Goal: Information Seeking & Learning: Check status

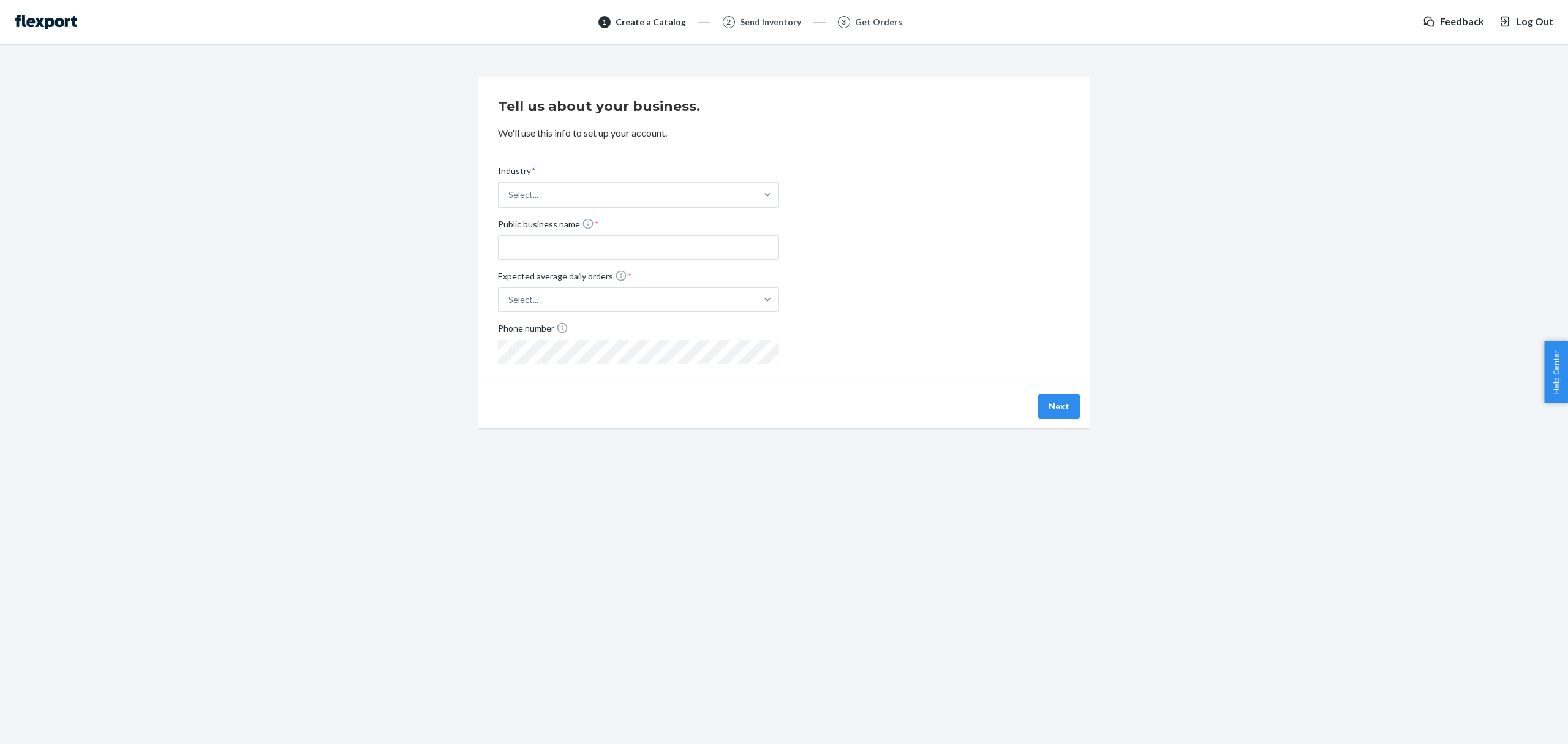
click at [319, 455] on div "Tell us about your business. We'll use this info to set up your account. Indust…" at bounding box center [784, 377] width 1568 height 636
click at [1539, 20] on span "Log Out" at bounding box center [1535, 21] width 37 height 14
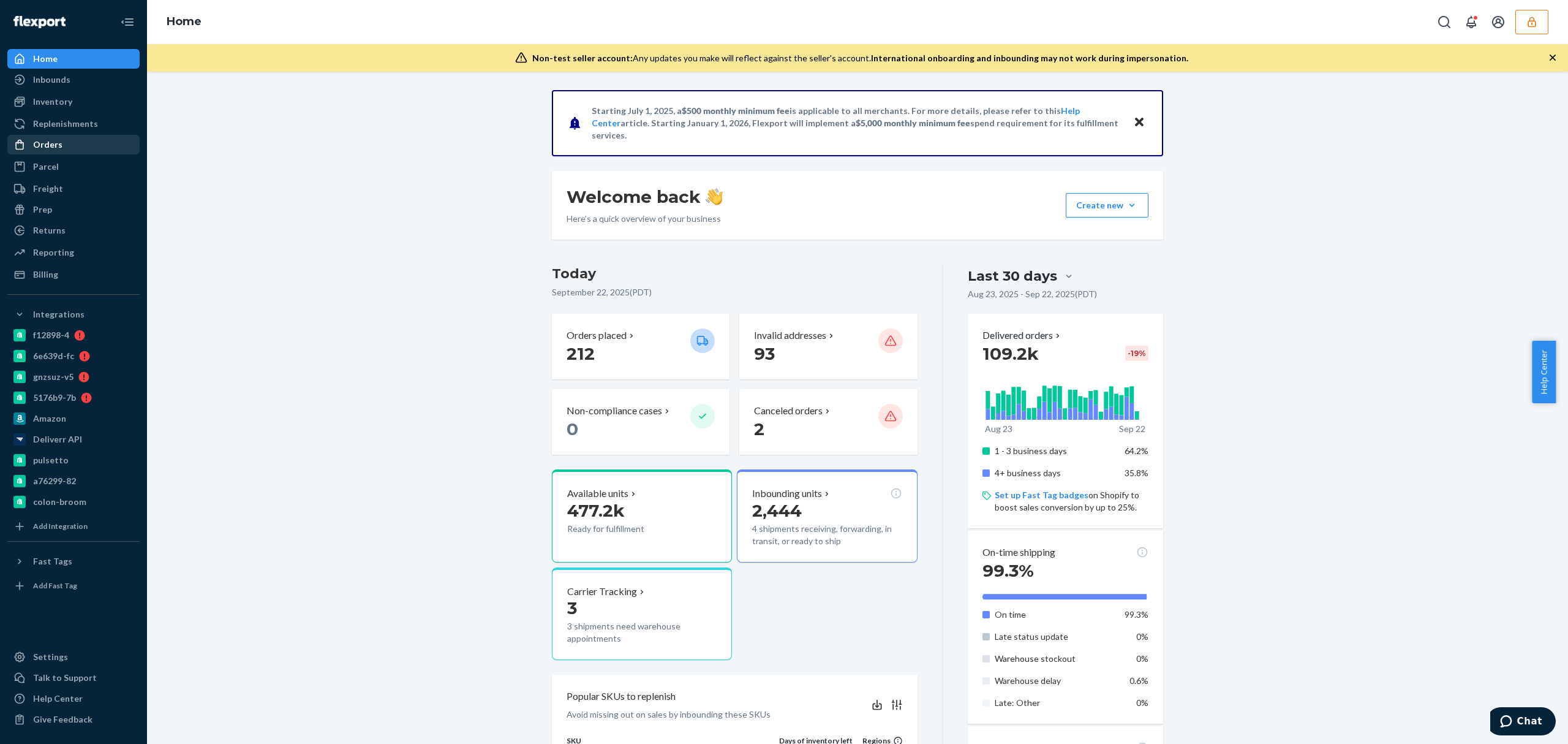
drag, startPoint x: 65, startPoint y: 138, endPoint x: 98, endPoint y: 148, distance: 34.5
click at [65, 138] on div "Orders" at bounding box center [73, 144] width 130 height 17
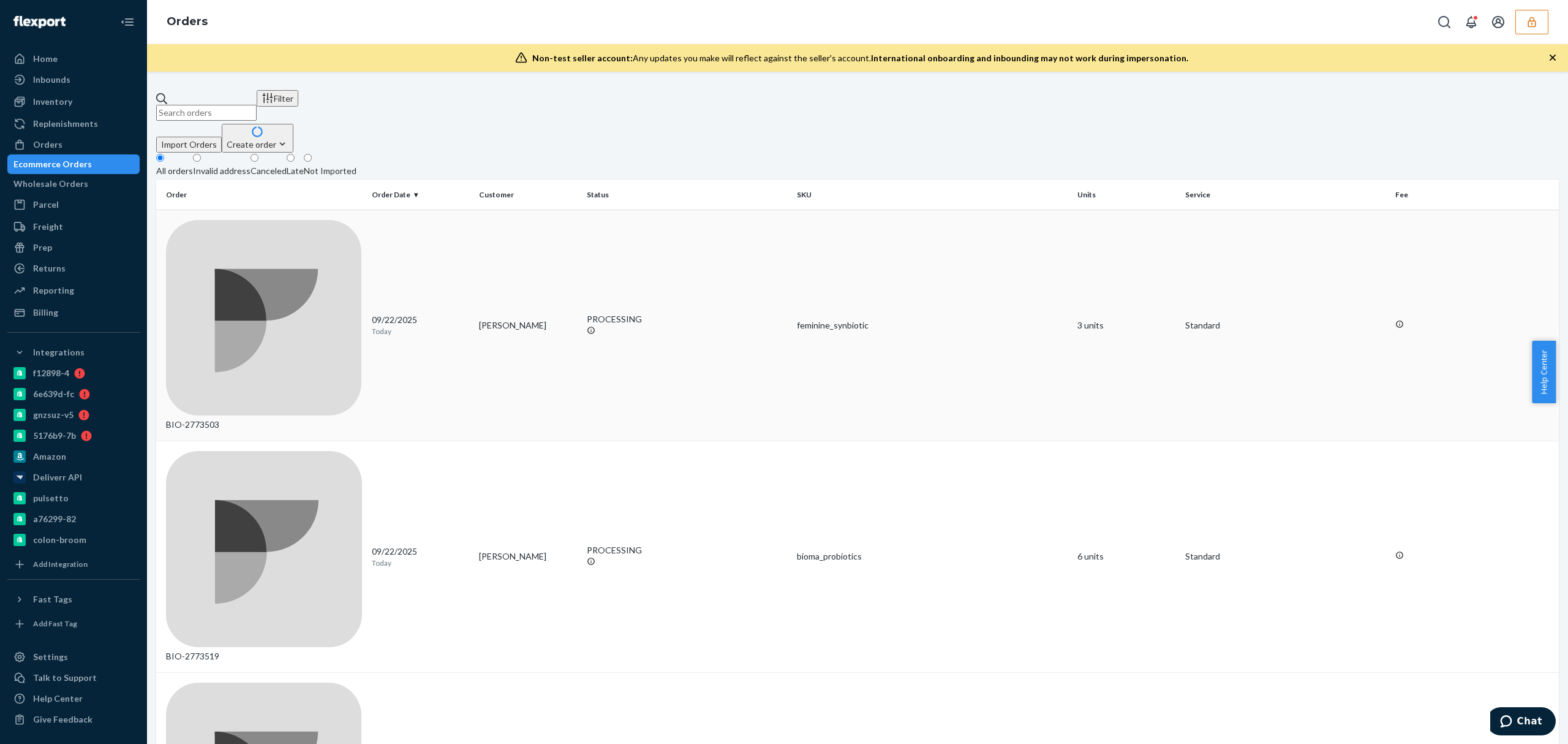
click at [267, 231] on td "BIO-2773503" at bounding box center [261, 325] width 211 height 232
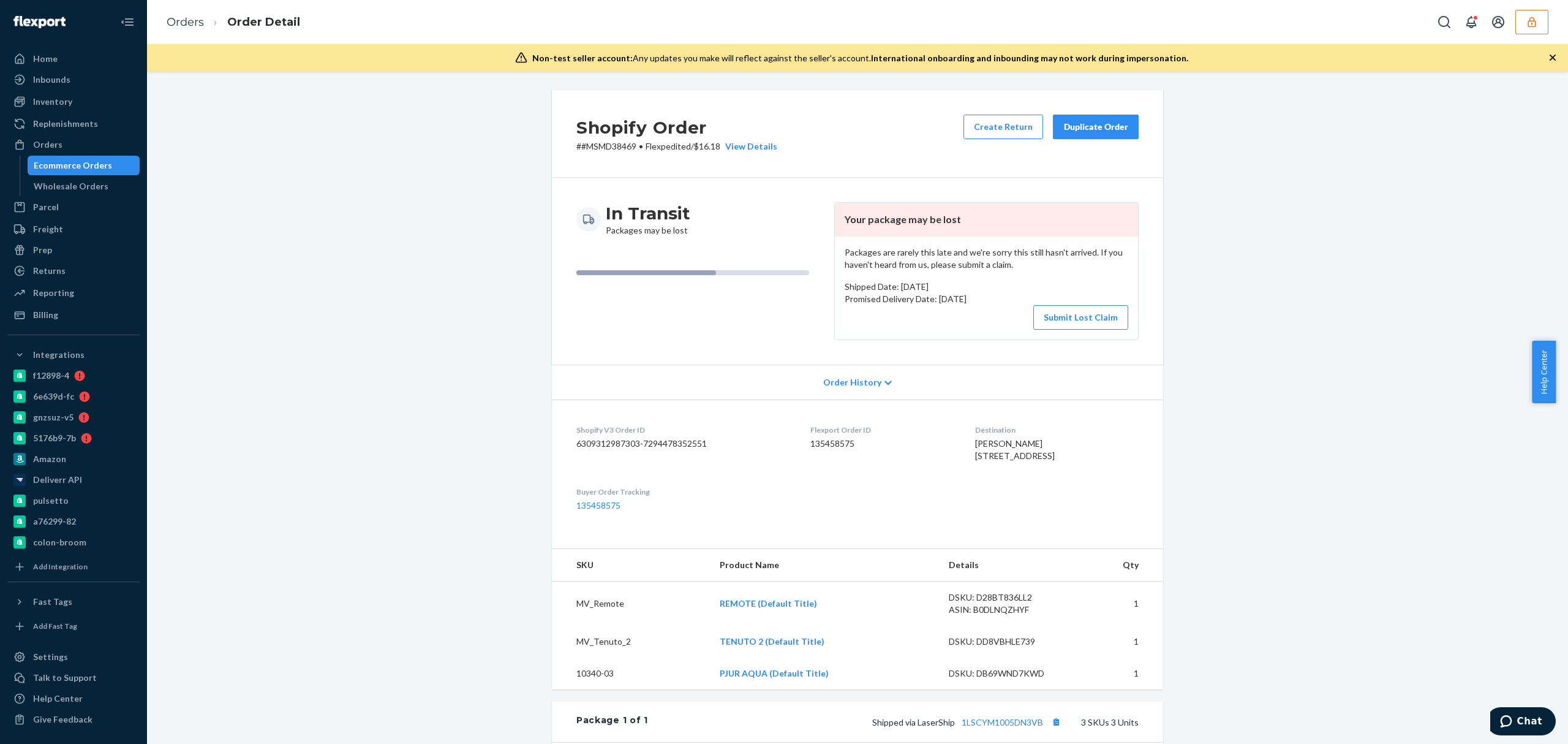
click at [1235, 463] on div "Shopify Order # #MSMD38469 • Flexpedited / $16.18 View Details Create Return Du…" at bounding box center [858, 576] width 1402 height 973
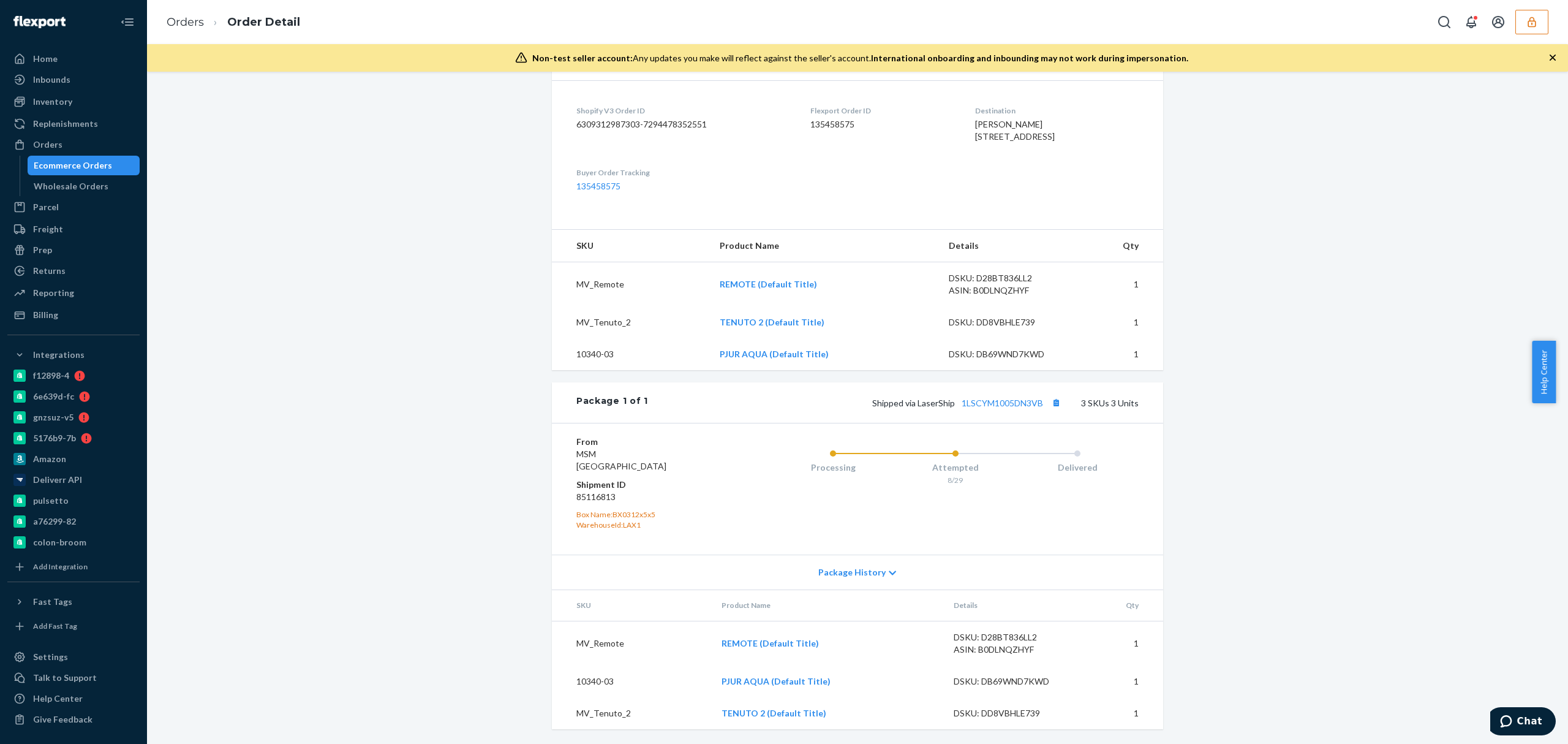
click at [1133, 513] on div "From MSM San Bernardino, CA 92408 Shipment ID 85116813 Box Name: BX0312x5x5 War…" at bounding box center [858, 488] width 611 height 132
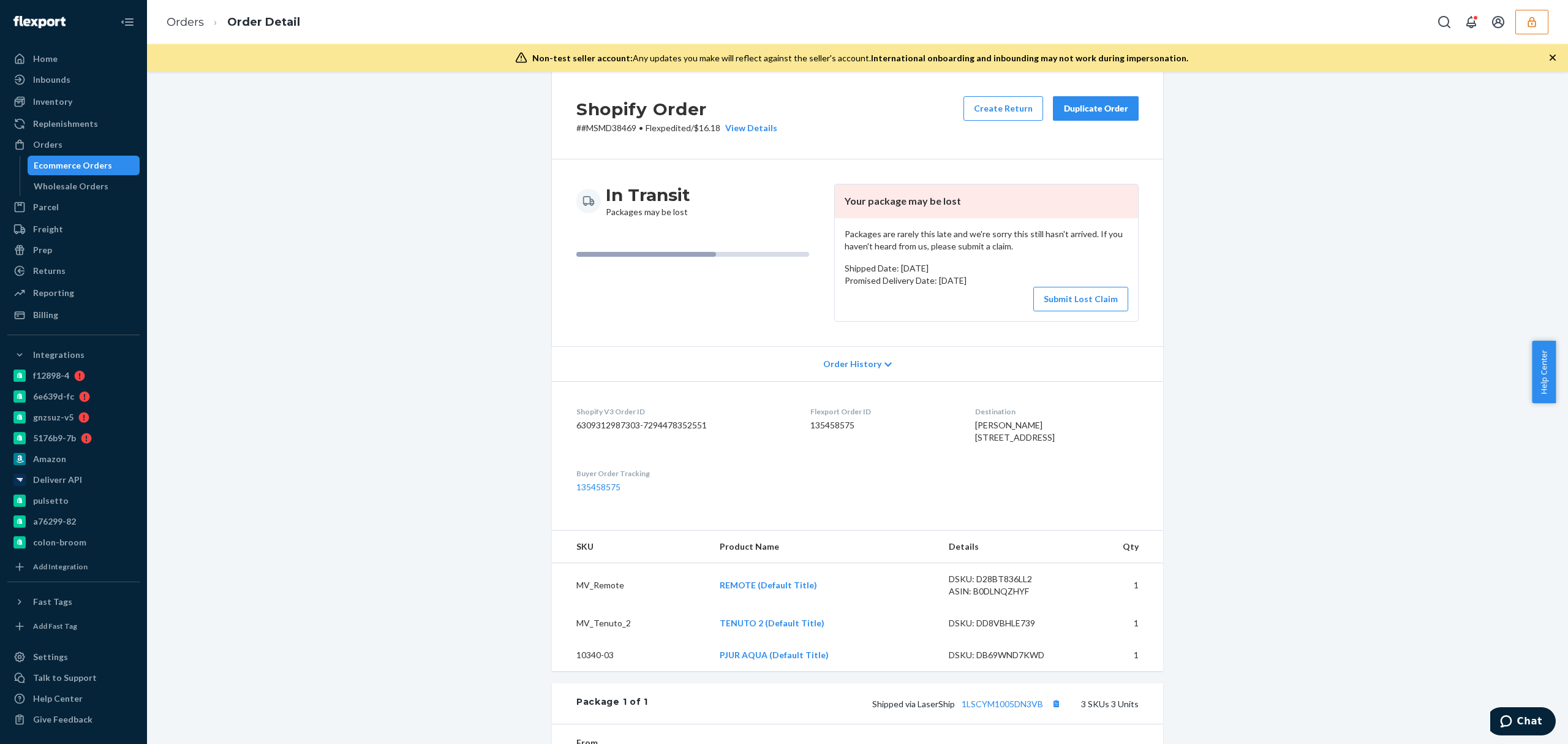
scroll to position [0, 0]
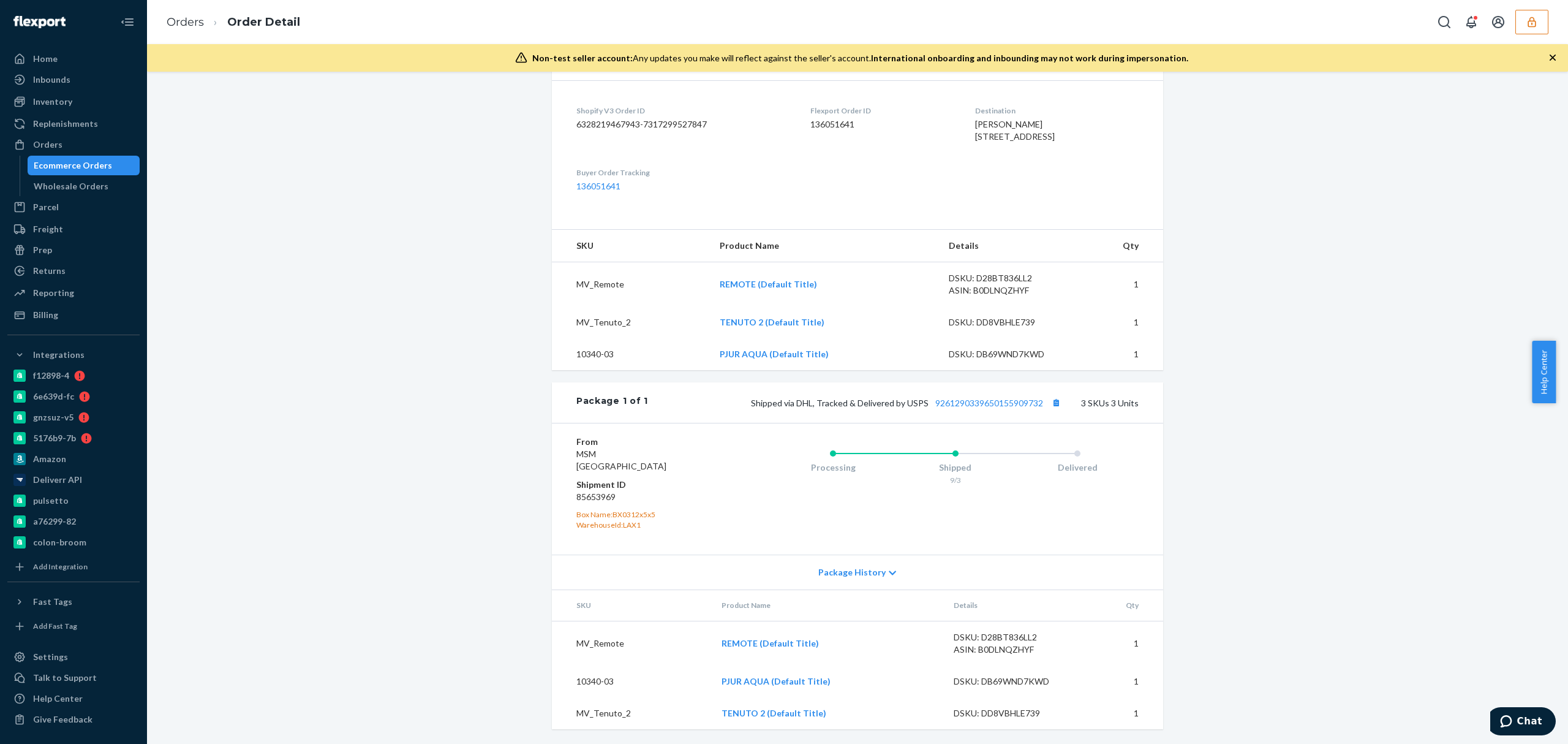
scroll to position [345, 0]
click at [975, 402] on link "9261290339650155909732" at bounding box center [989, 403] width 108 height 11
click at [1521, 25] on button "button" at bounding box center [1532, 22] width 33 height 25
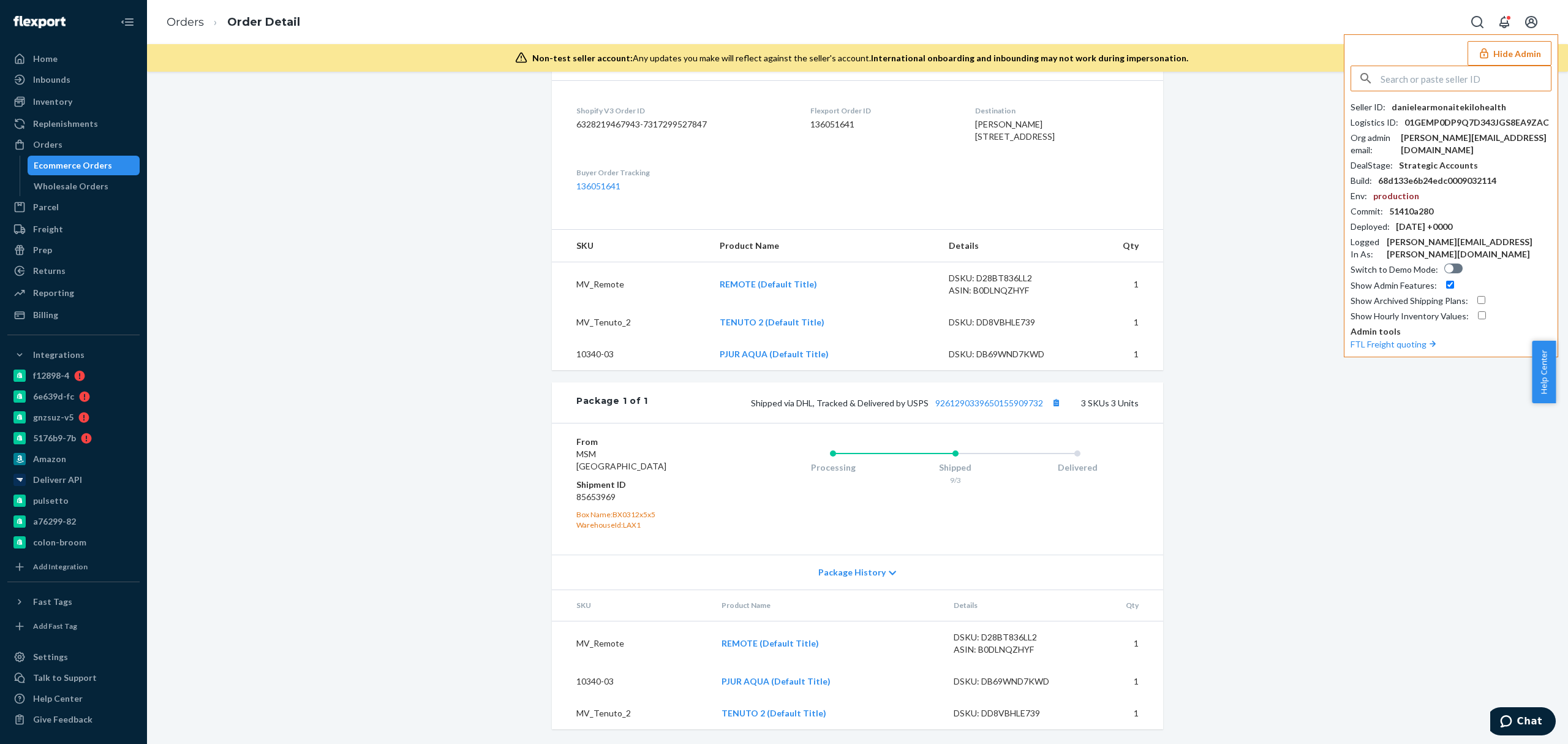
click at [1416, 80] on input "text" at bounding box center [1466, 78] width 170 height 25
click at [1415, 77] on input "text" at bounding box center [1466, 78] width 170 height 25
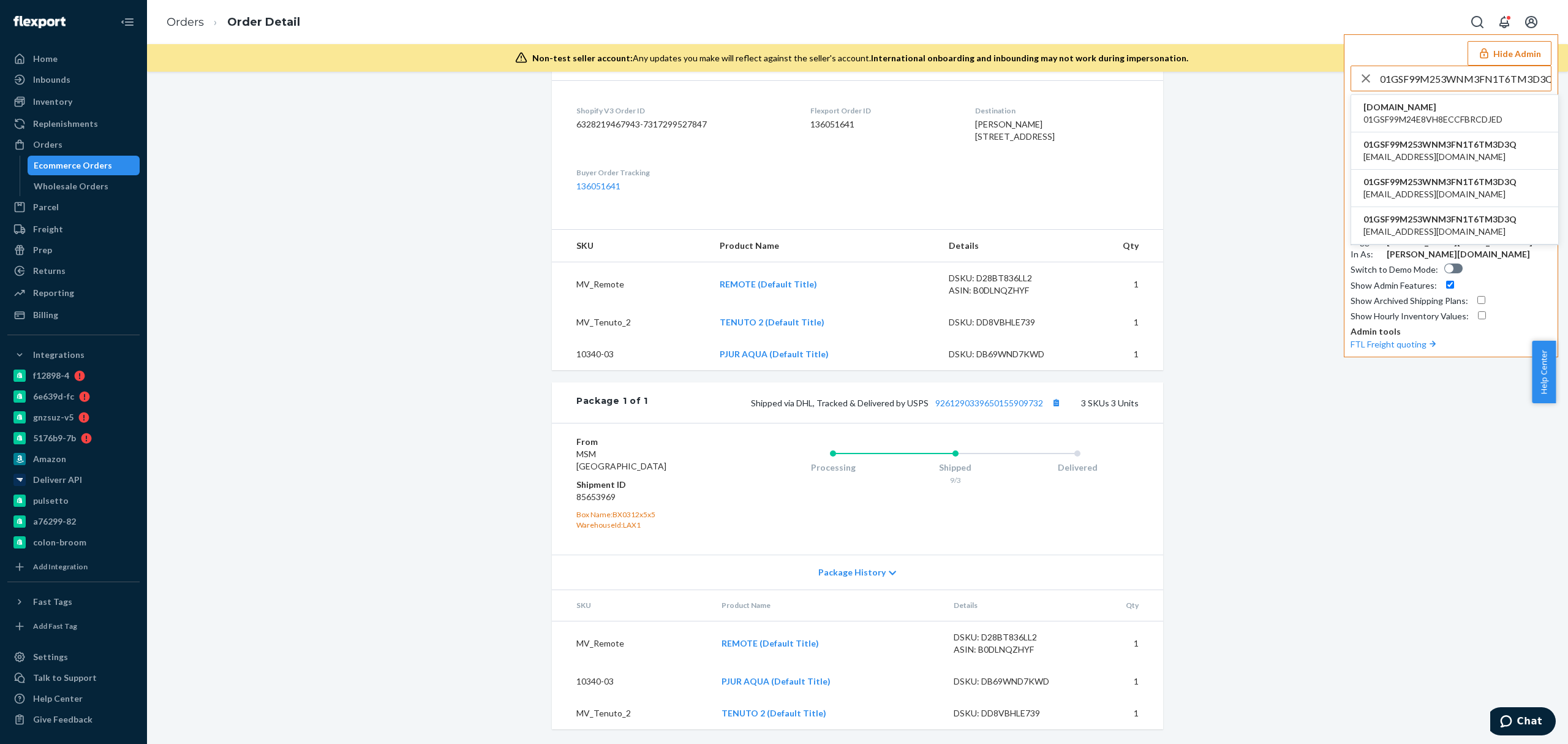
type input "01GSF99M253WNM3FN1T6TM3D3Q"
click at [1398, 114] on span "01GSF99M24E8VH8ECCFBRCDJED" at bounding box center [1433, 119] width 139 height 12
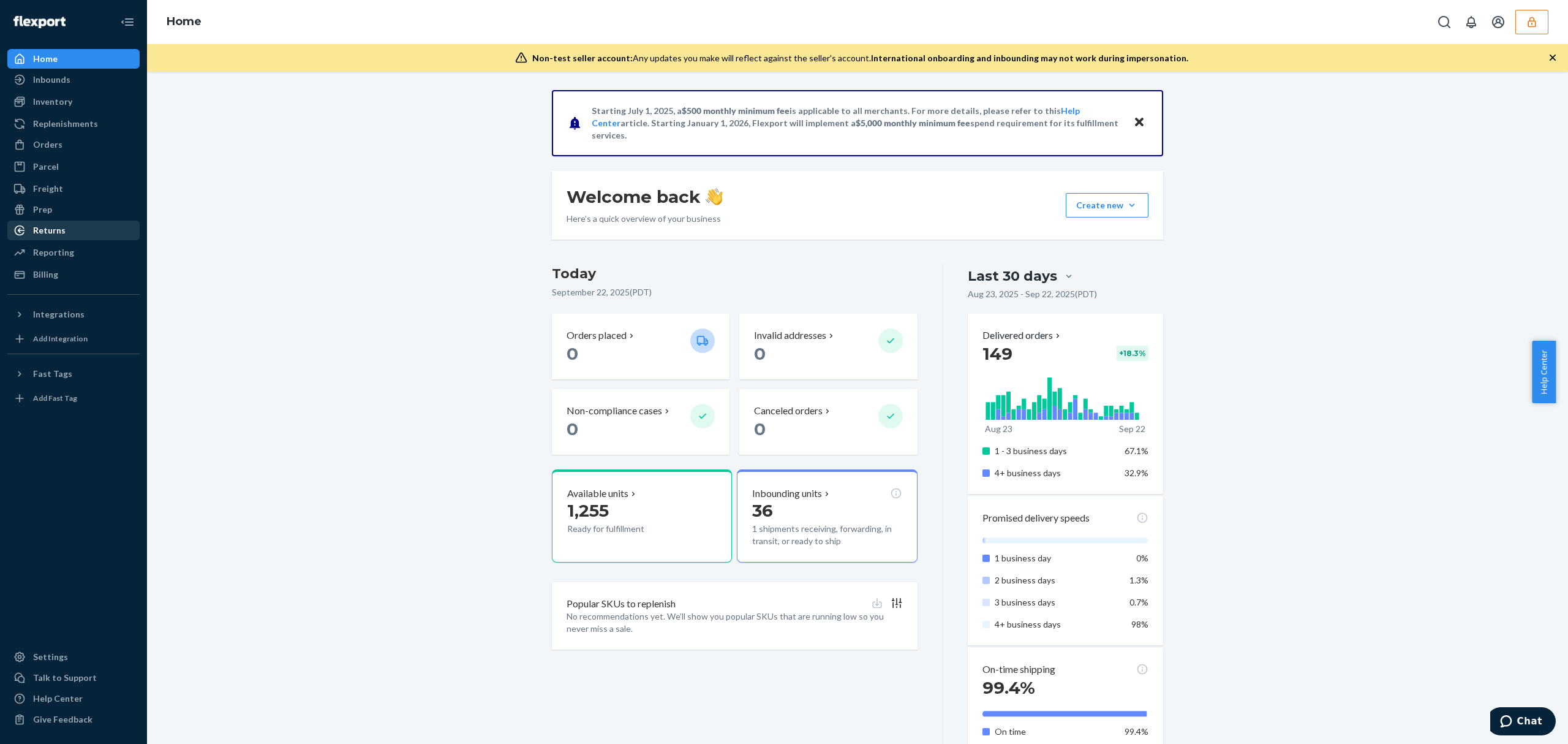
click at [47, 228] on div "Returns" at bounding box center [49, 230] width 33 height 12
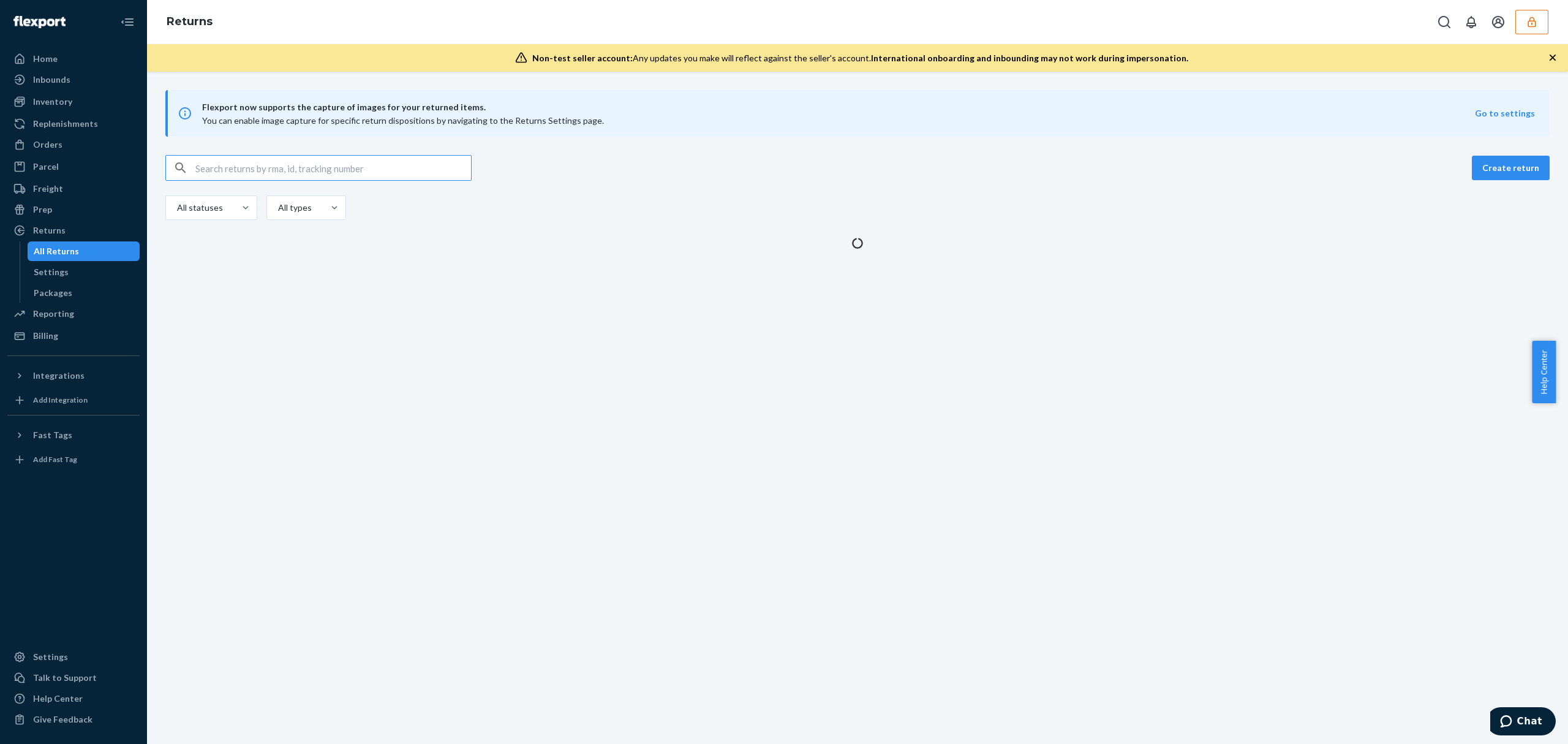
click at [232, 172] on input "text" at bounding box center [333, 168] width 275 height 25
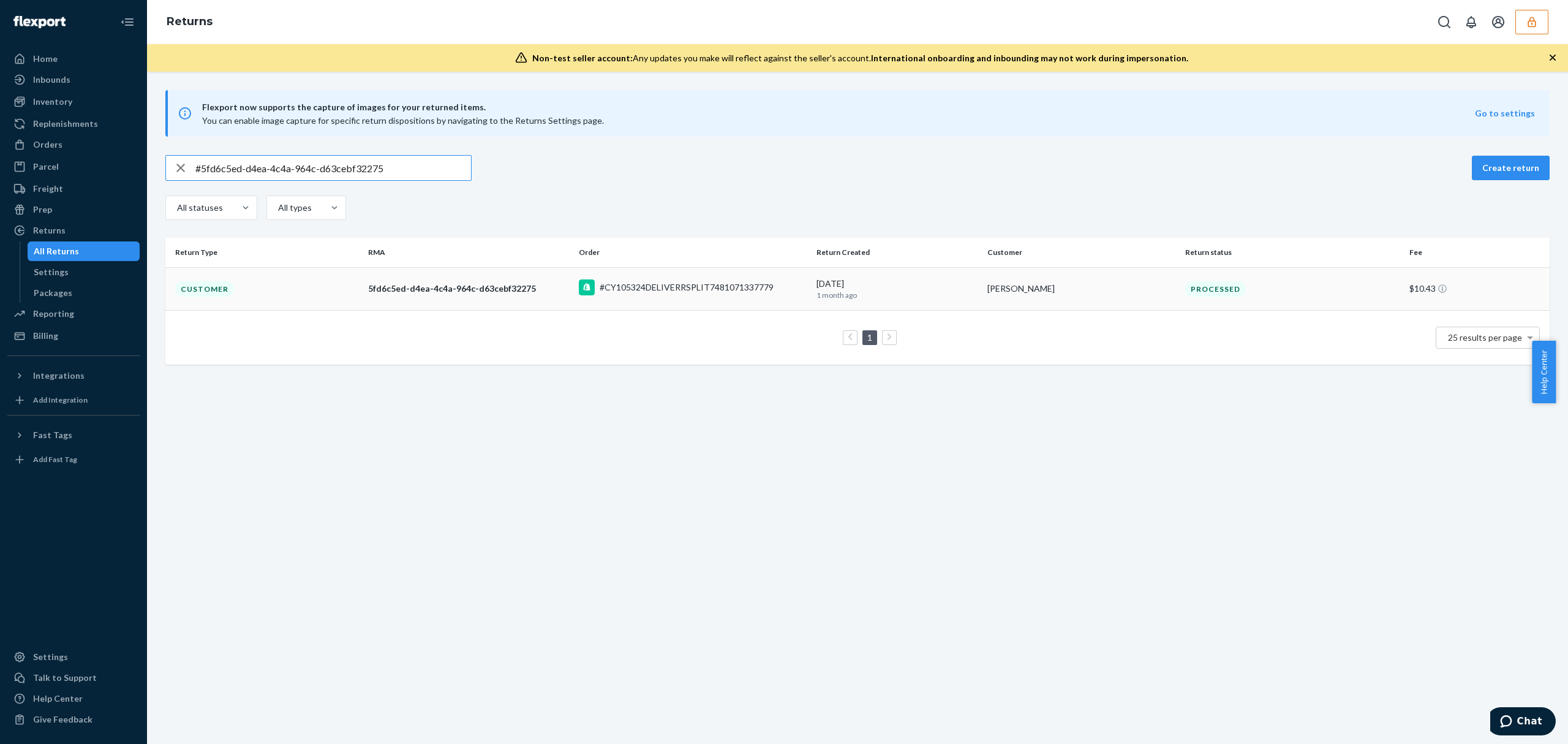
type input "#5fd6c5ed-d4ea-4c4a-964c-d63cebf32275"
click at [334, 278] on td "Customer" at bounding box center [264, 288] width 198 height 43
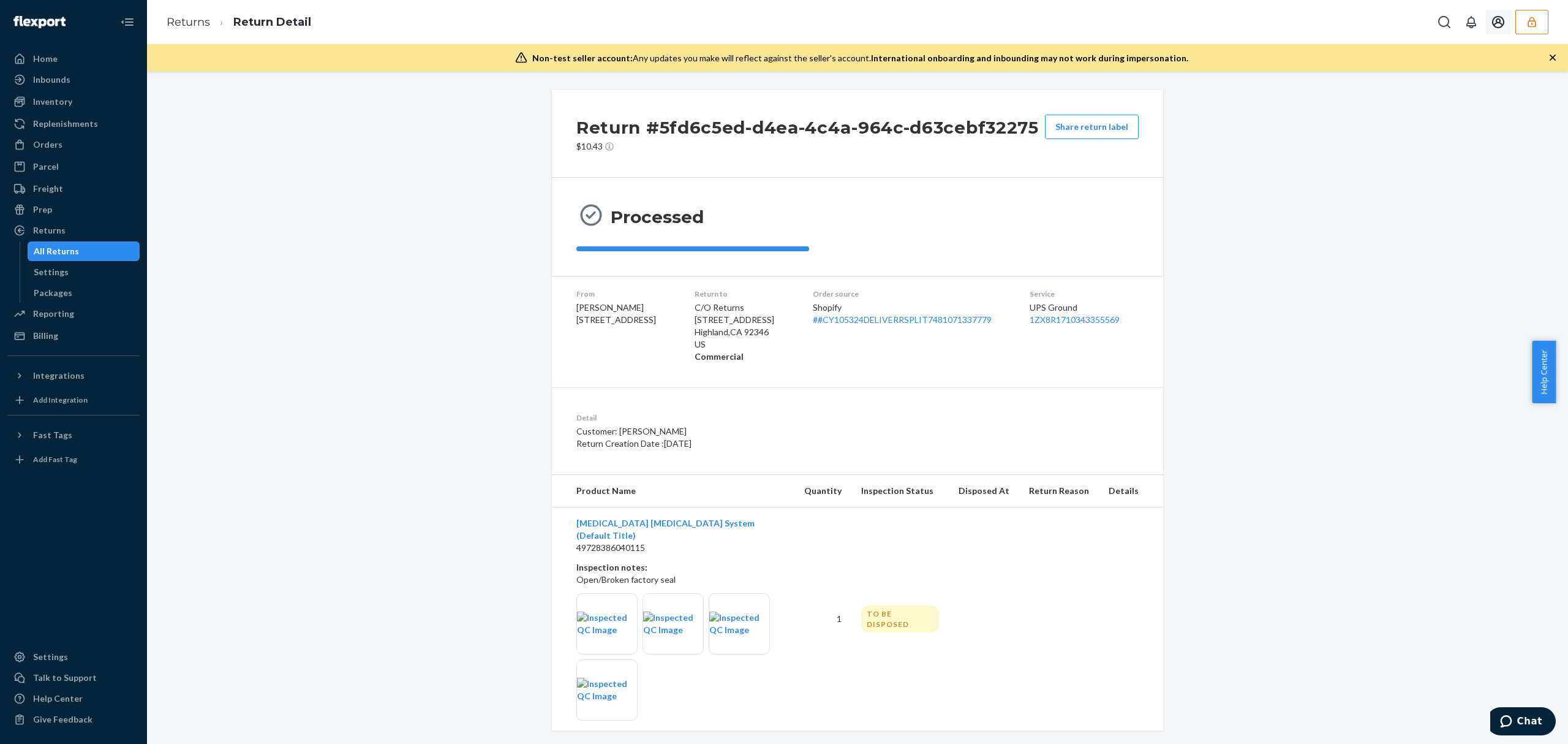
click at [1533, 10] on button "button" at bounding box center [1532, 22] width 33 height 25
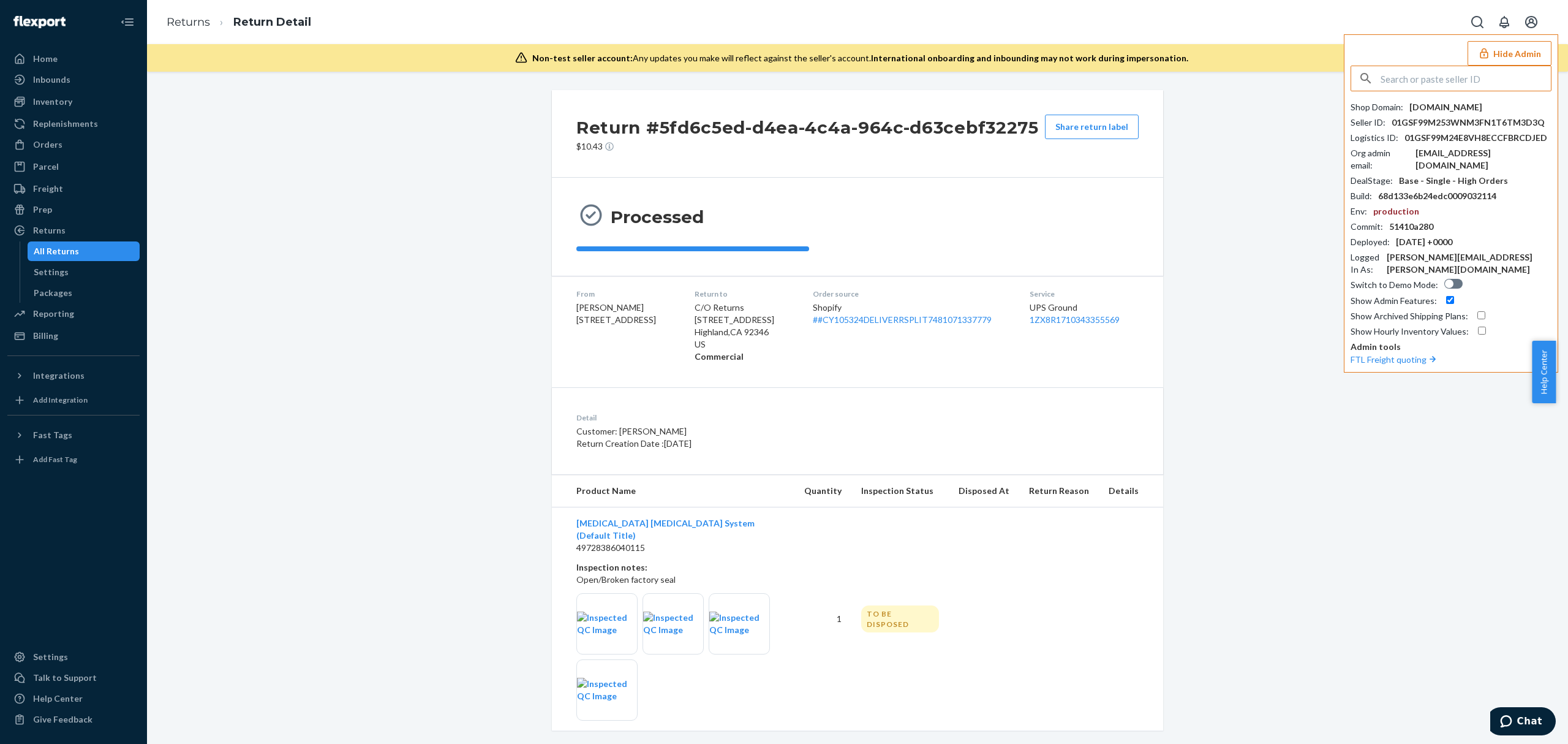
click at [1395, 76] on input "text" at bounding box center [1466, 78] width 170 height 25
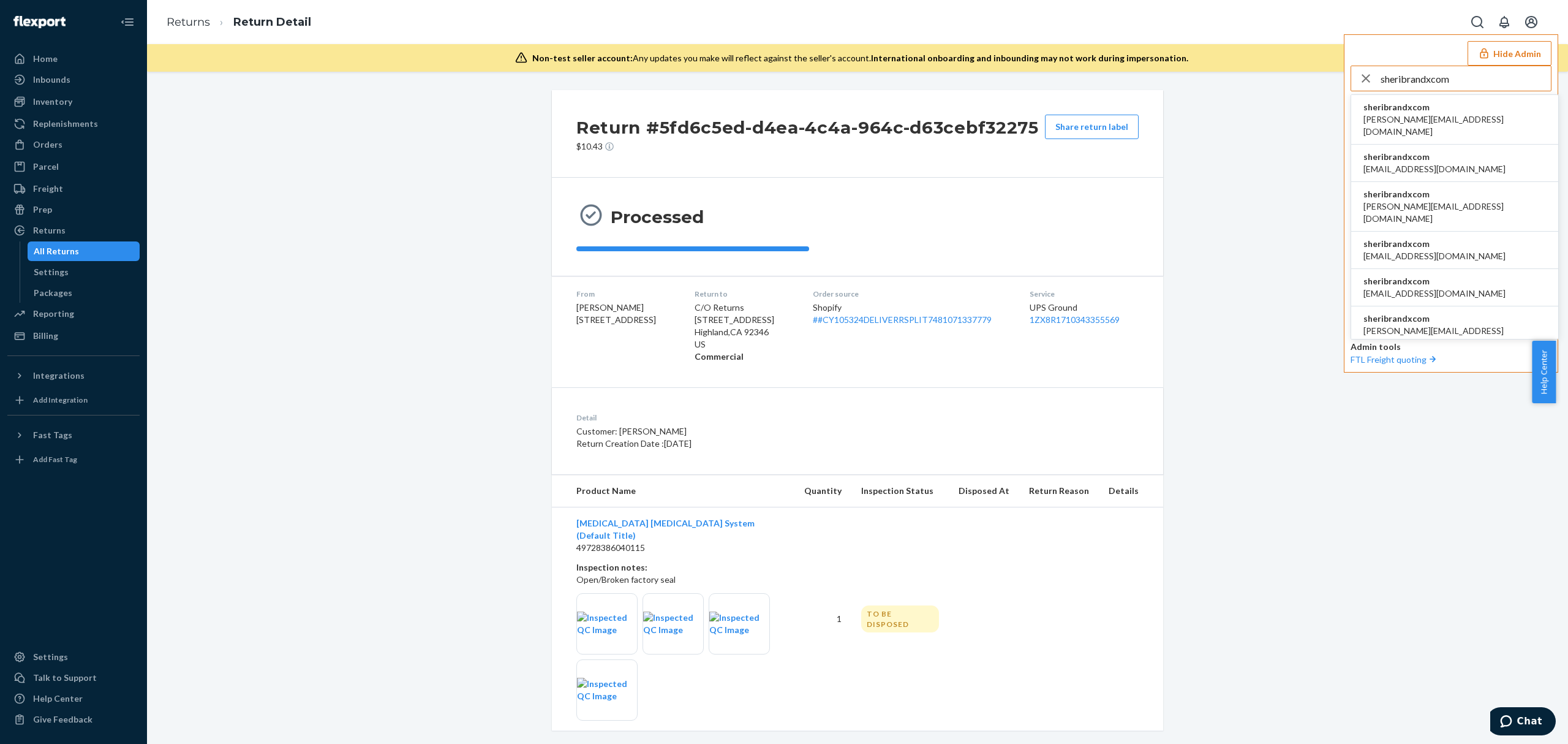
type input "sheribrandxcom"
click at [1422, 101] on span "sheribrandxcom" at bounding box center [1455, 107] width 182 height 12
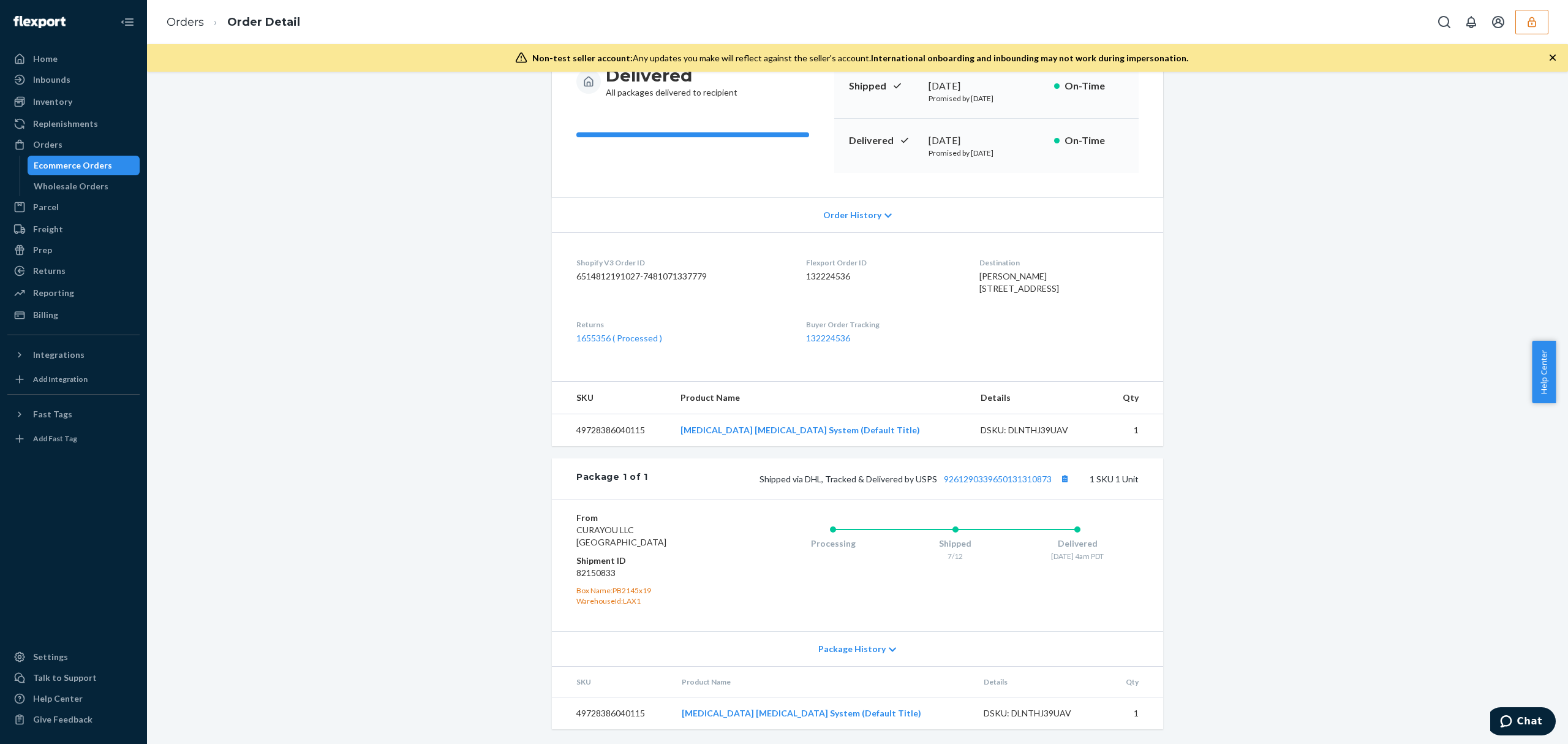
scroll to position [164, 0]
click at [614, 712] on td "49728386040115" at bounding box center [612, 713] width 120 height 33
click at [613, 712] on td "49728386040115" at bounding box center [612, 713] width 120 height 33
click at [581, 567] on dd "82150833" at bounding box center [649, 573] width 146 height 12
click at [1010, 429] on div "DSKU: DLNTHJ39UAV" at bounding box center [1038, 430] width 115 height 12
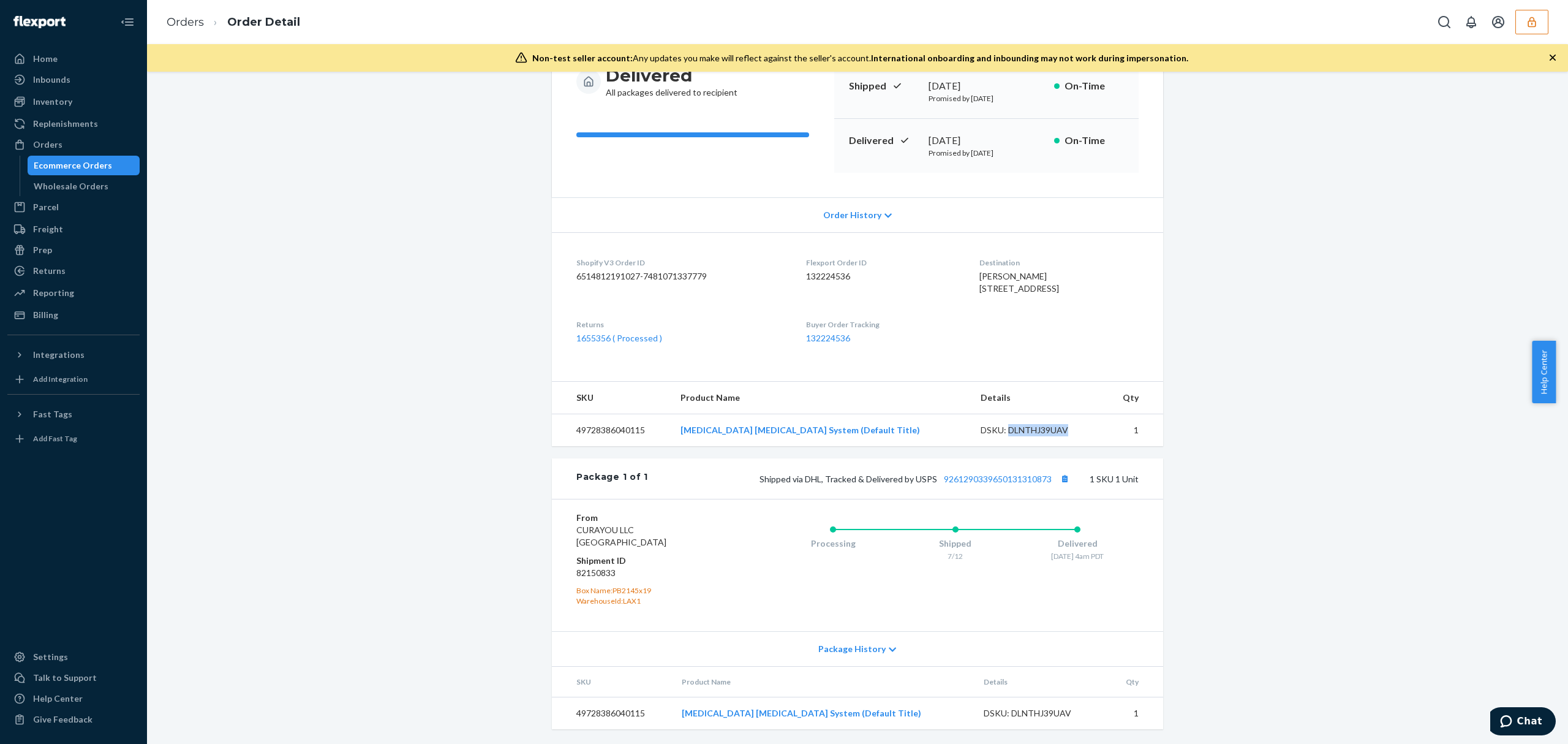
click at [1010, 429] on div "DSKU: DLNTHJ39UAV" at bounding box center [1038, 430] width 115 height 12
copy div "DLNTHJ39UAV"
click at [1115, 329] on dl "Shopify V3 Order ID 6514812191027-7481071337779 Flexport Order ID 132224536 Des…" at bounding box center [858, 300] width 611 height 136
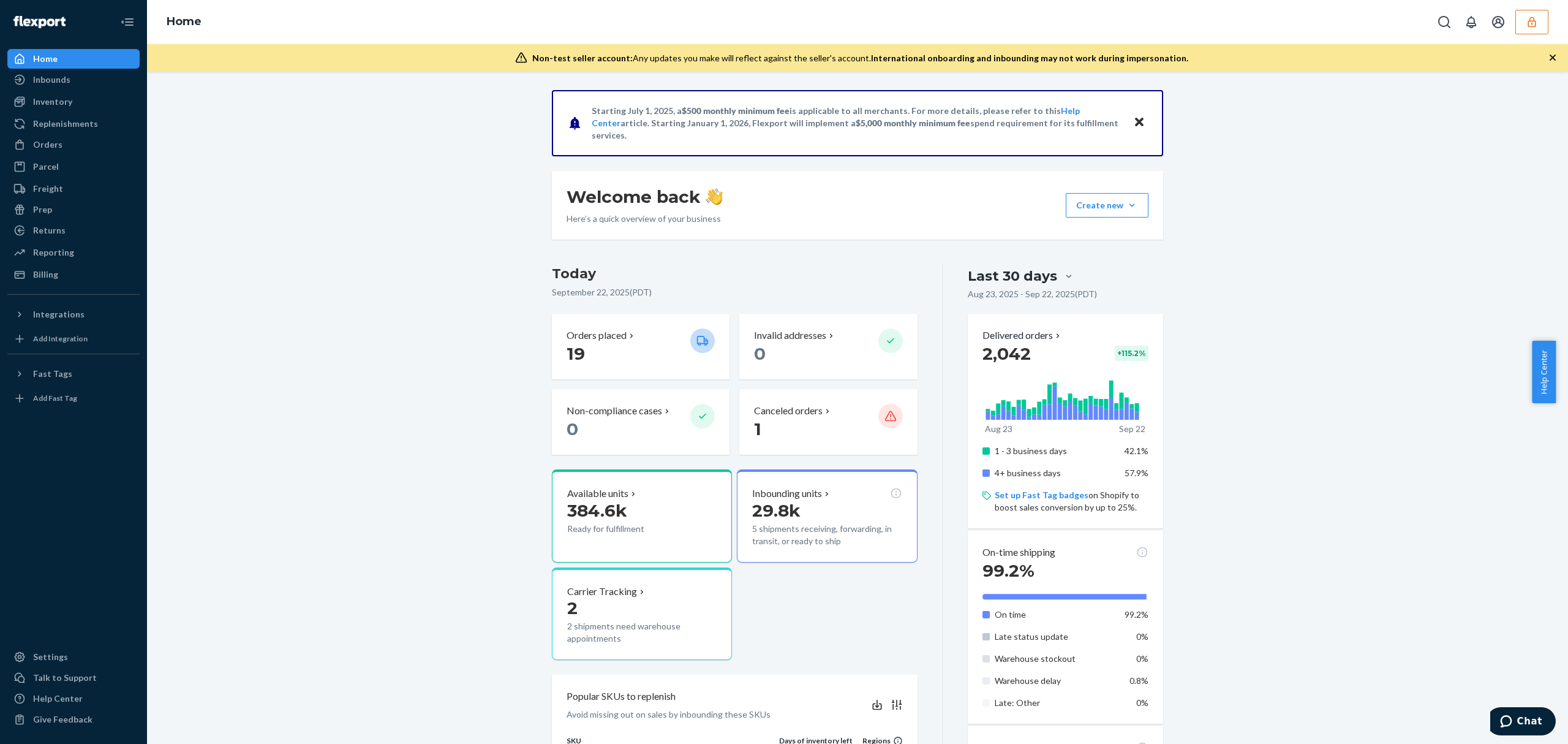
click at [1526, 19] on icon "button" at bounding box center [1532, 22] width 12 height 12
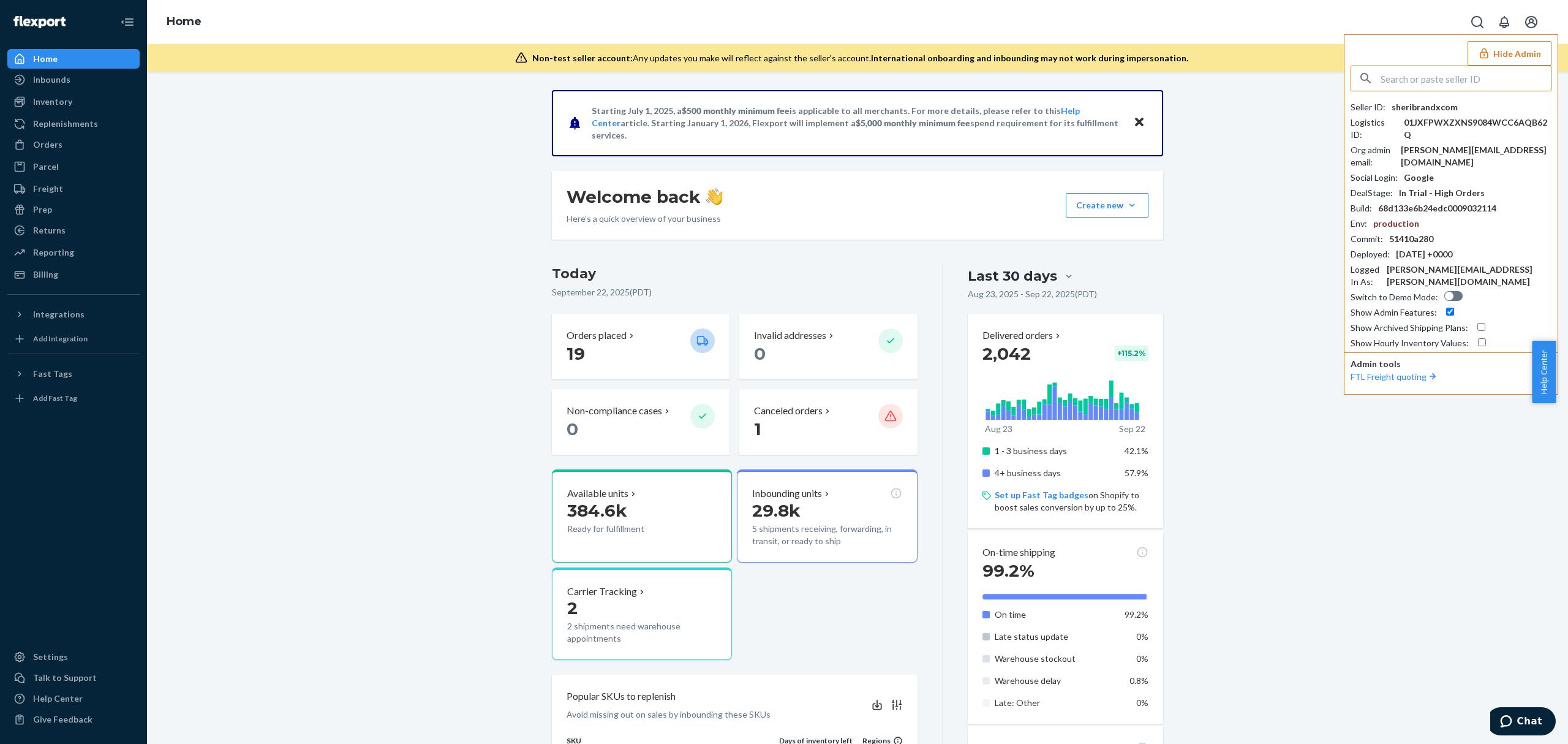
click at [1458, 81] on input "text" at bounding box center [1466, 78] width 170 height 25
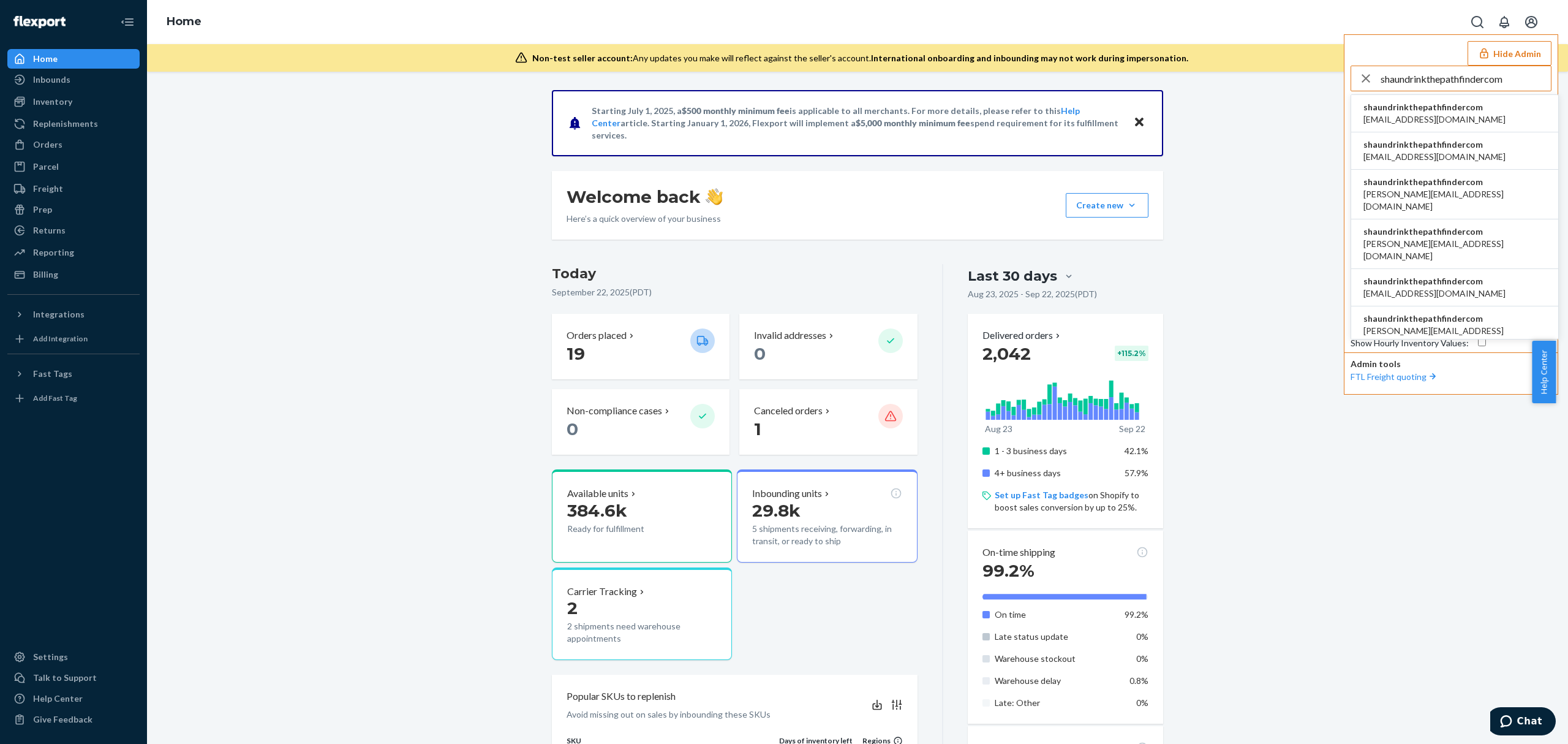
type input "shaundrinkthepathfindercom"
click at [1417, 116] on span "accounting@drinkthepathfinder.com" at bounding box center [1435, 119] width 142 height 12
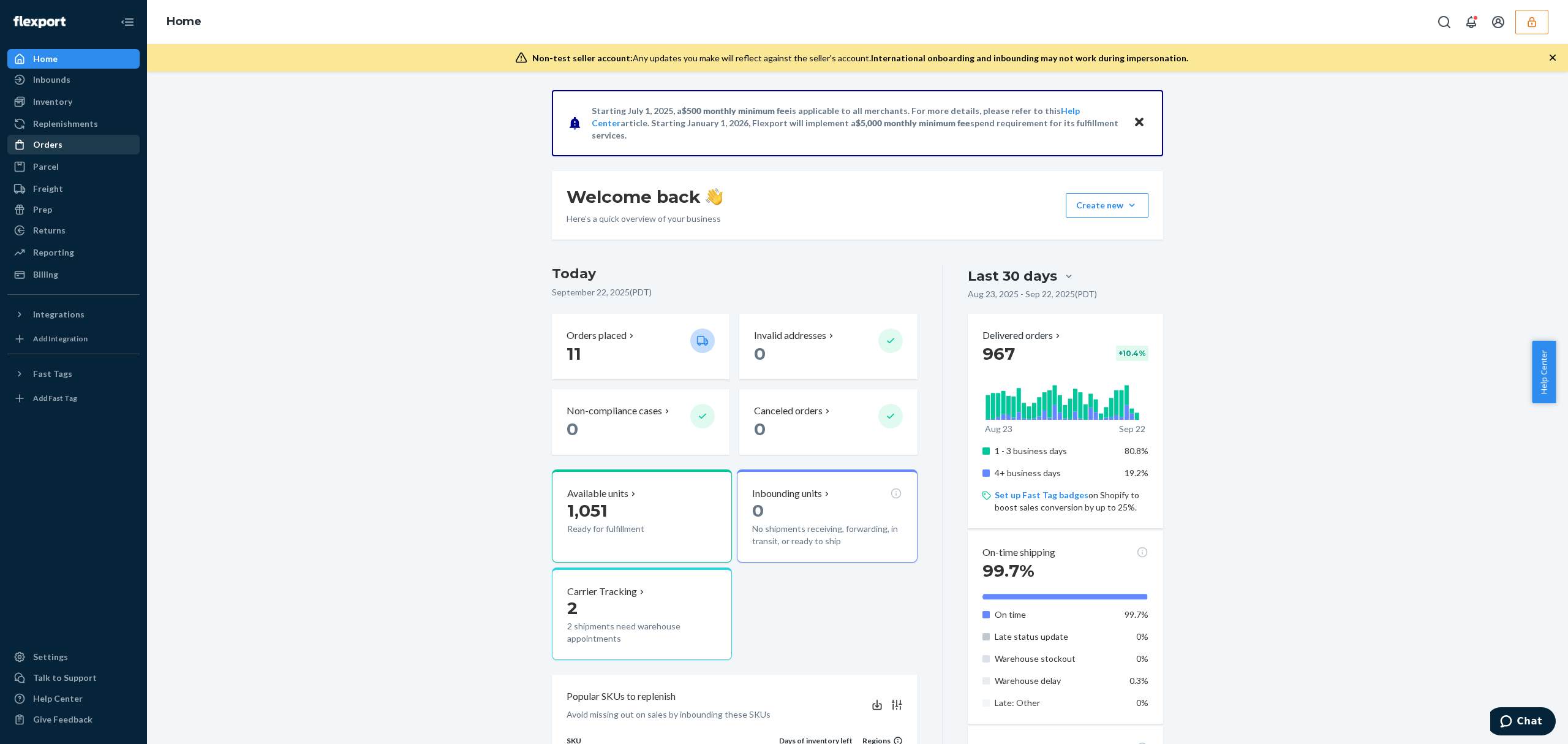
click at [86, 144] on div "Orders" at bounding box center [73, 144] width 130 height 17
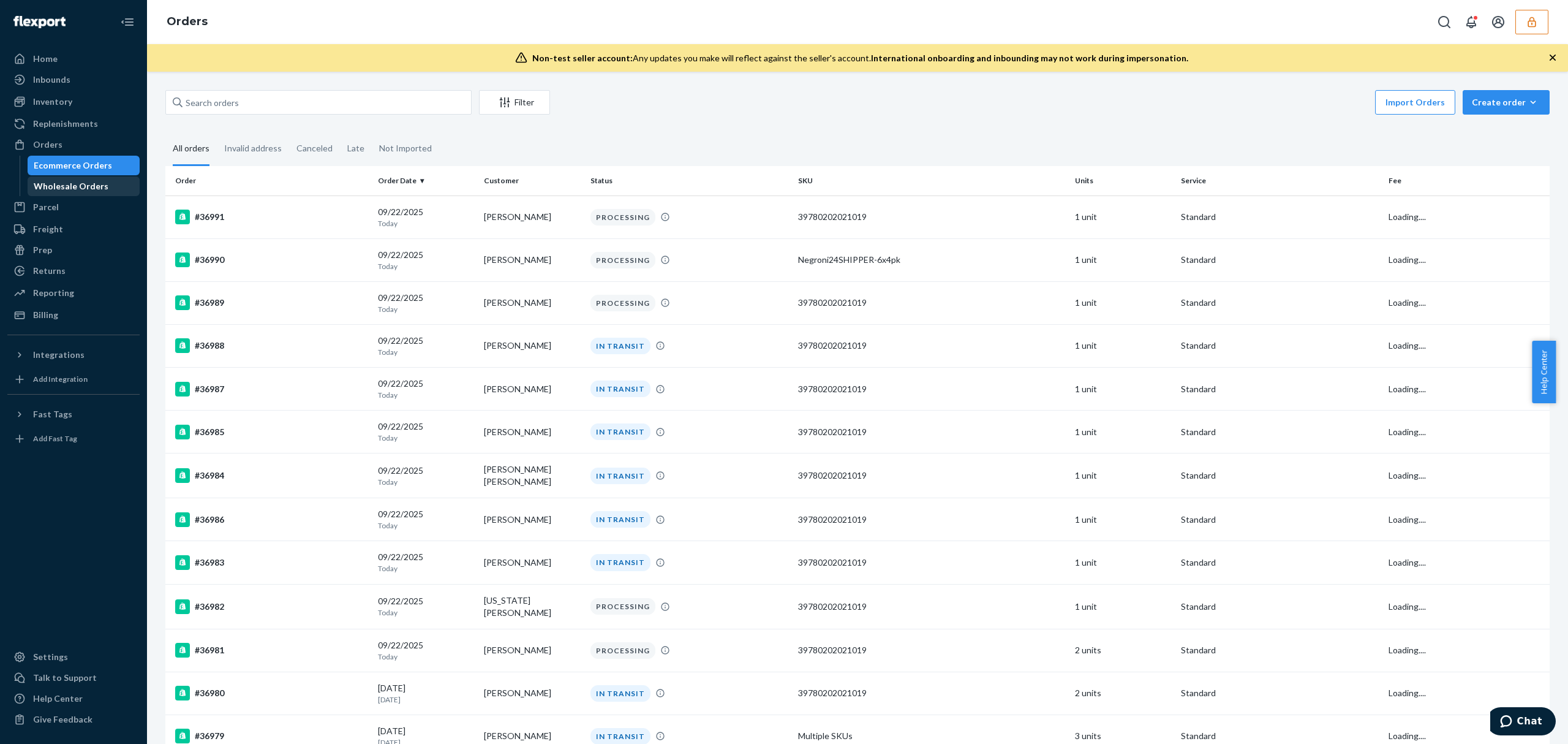
click at [65, 187] on div "Wholesale Orders" at bounding box center [71, 186] width 75 height 12
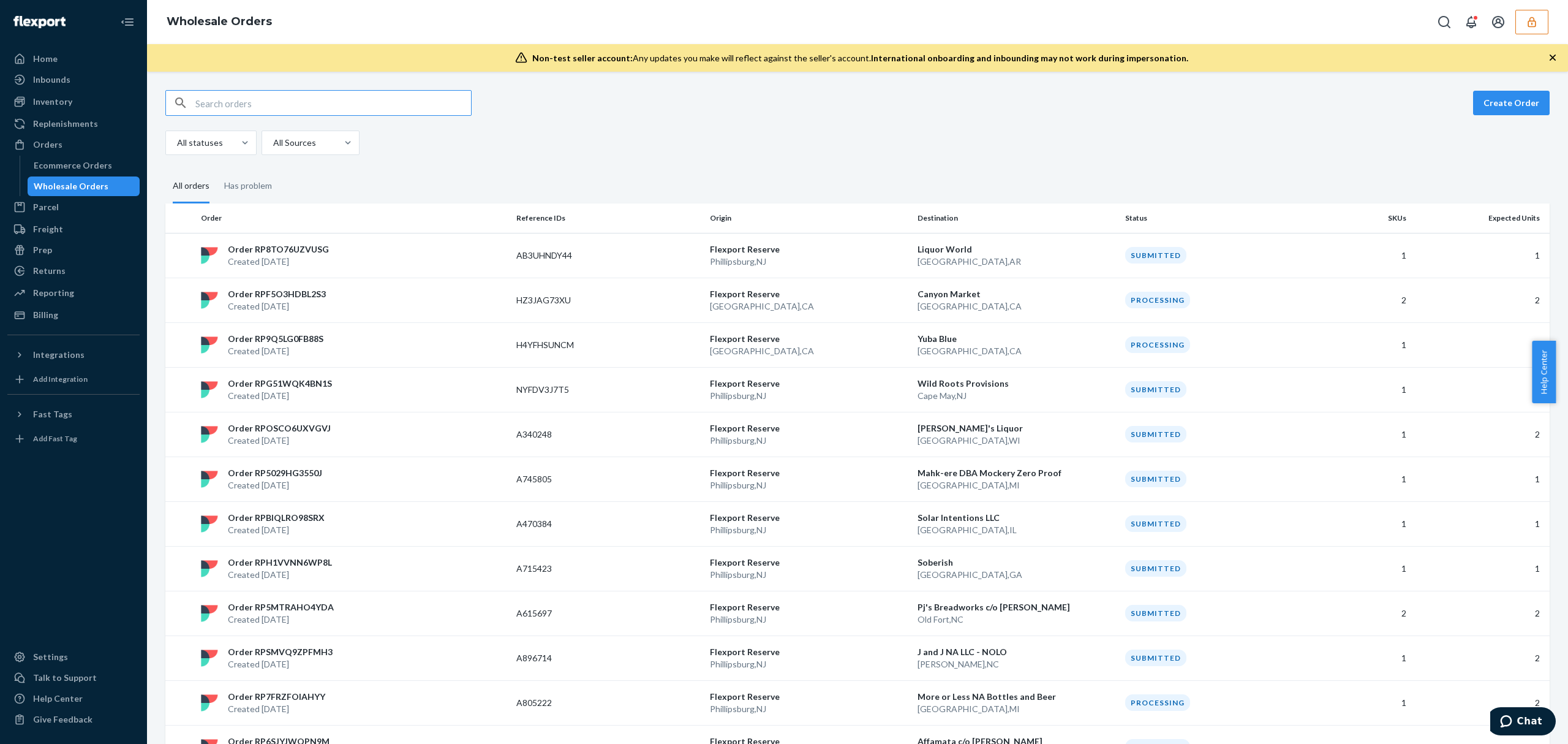
click at [228, 105] on input "text" at bounding box center [333, 102] width 275 height 25
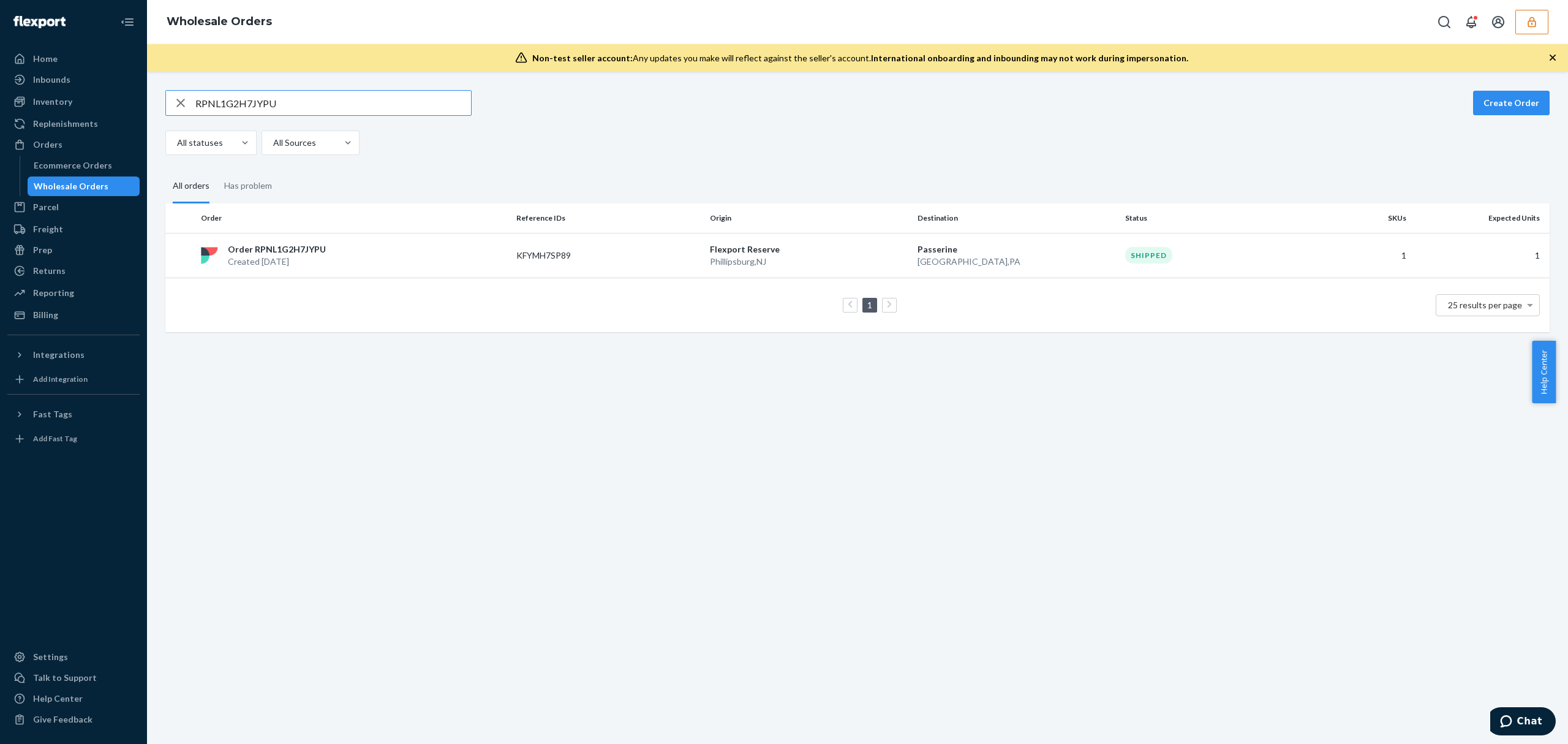
type input "RPNL1G2H7JYPU"
click at [336, 252] on div "Order RPNL1G2H7JYPU Created [DATE]" at bounding box center [354, 256] width 315 height 25
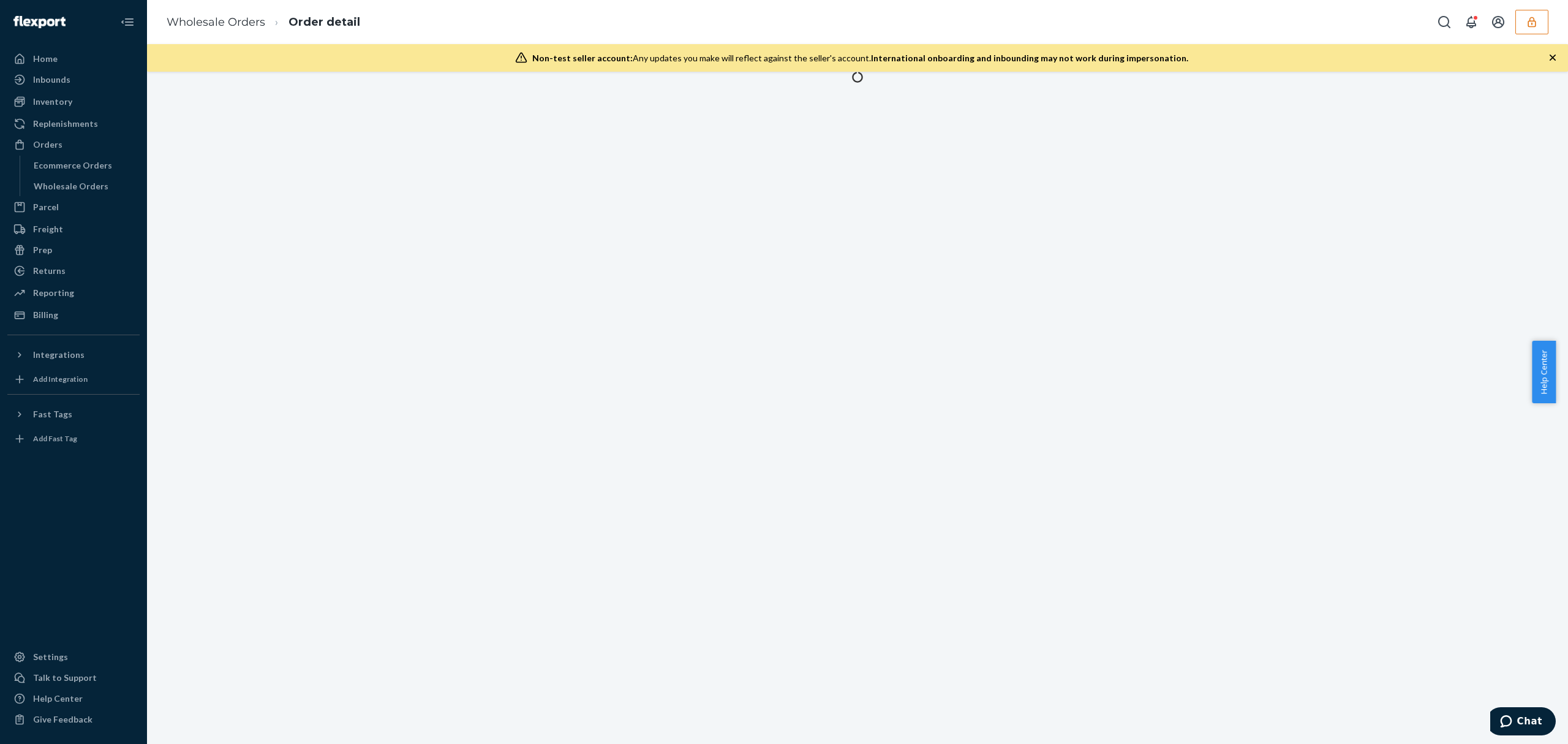
click at [1549, 57] on icon "button" at bounding box center [1553, 57] width 12 height 12
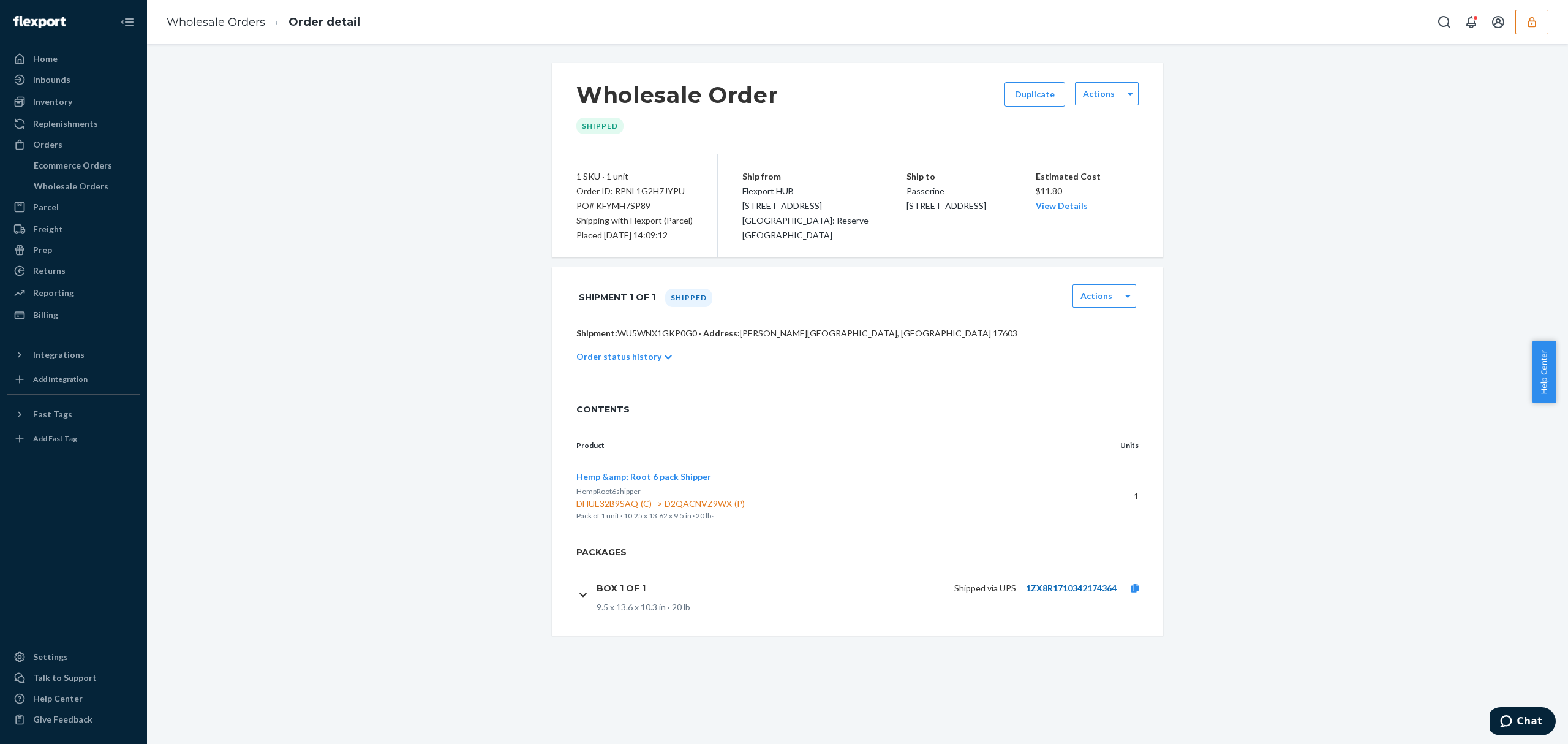
click at [1056, 589] on link "1ZX8R1710342174364" at bounding box center [1071, 588] width 90 height 11
